Goal: Task Accomplishment & Management: Manage account settings

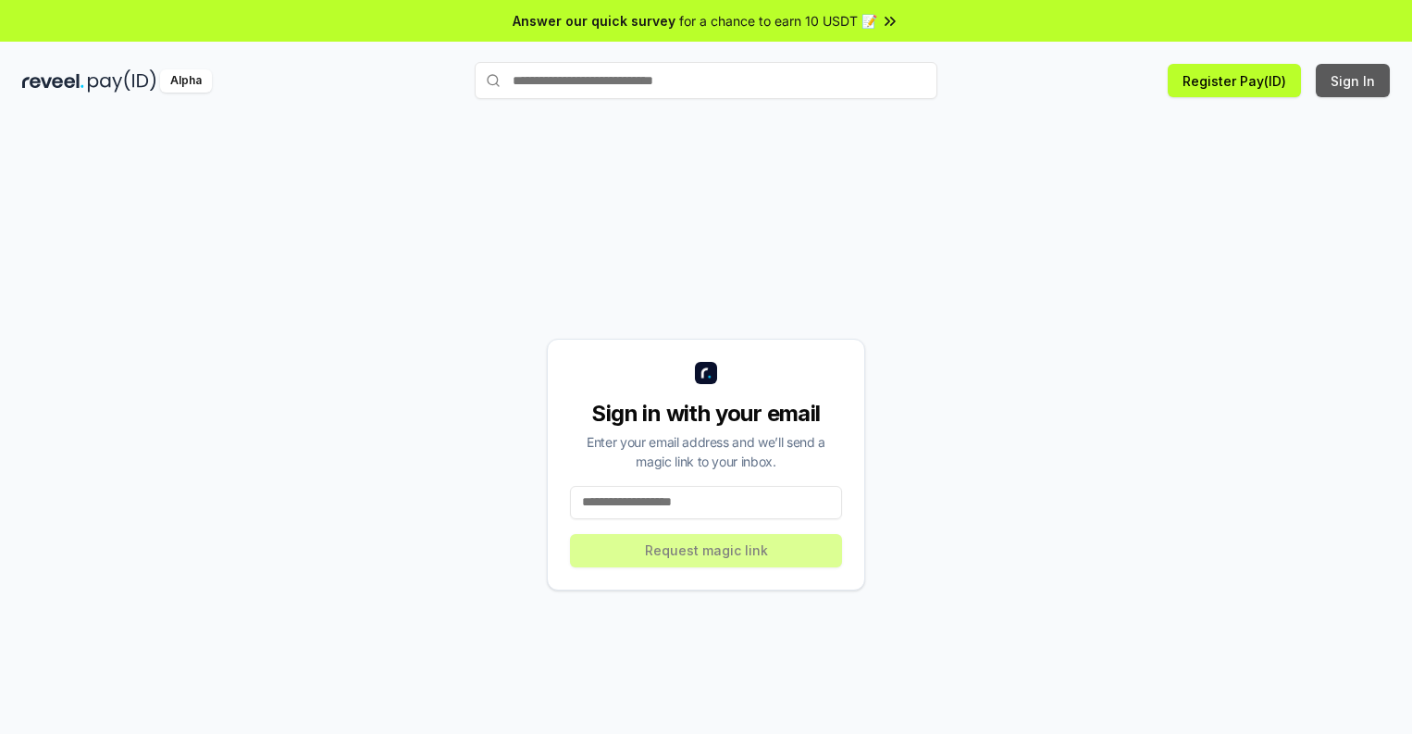
click at [1353, 80] on button "Sign In" at bounding box center [1352, 80] width 74 height 33
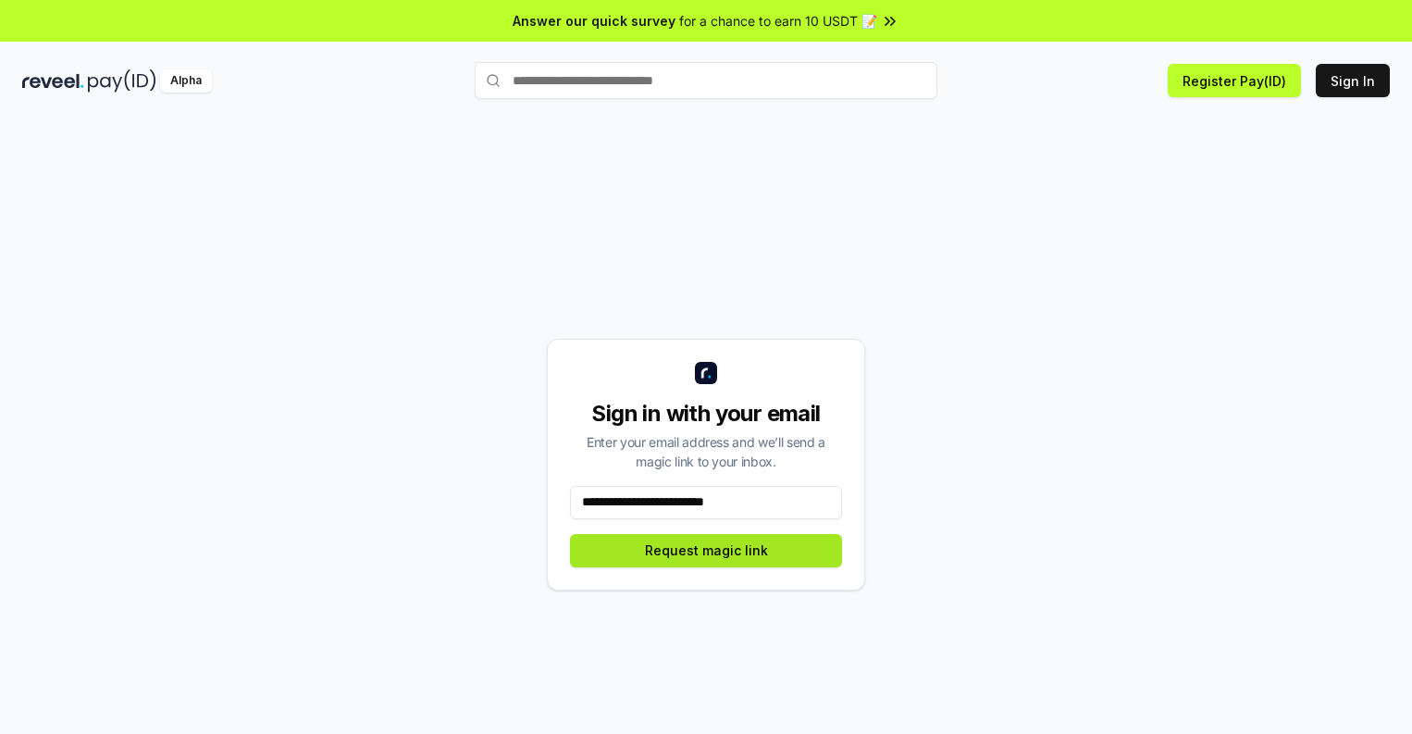
type input "**********"
click at [706, 549] on button "Request magic link" at bounding box center [706, 550] width 272 height 33
